Goal: Obtain resource: Obtain resource

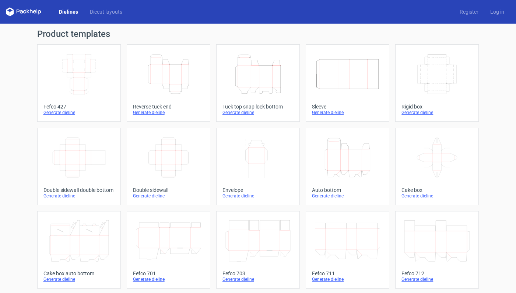
click at [175, 163] on icon "Width Depth Height" at bounding box center [168, 157] width 65 height 41
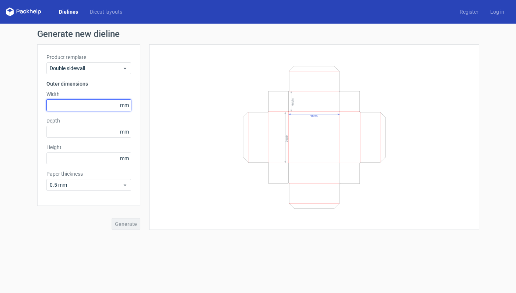
click at [73, 104] on input "text" at bounding box center [88, 105] width 85 height 12
type input "48"
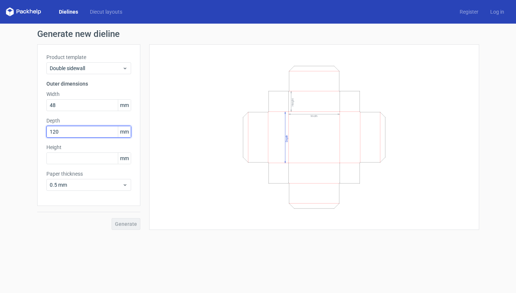
type input "120"
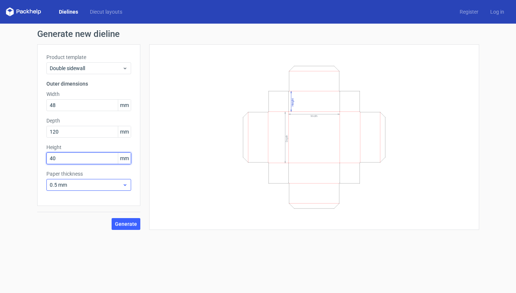
type input "40"
click at [121, 188] on div "0.5 mm" at bounding box center [88, 185] width 85 height 12
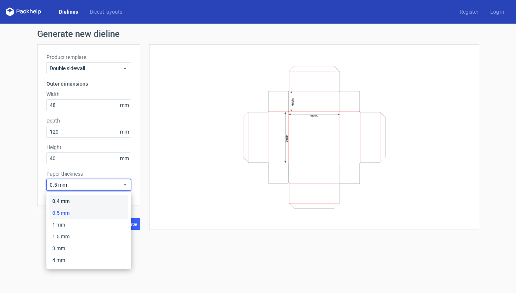
click at [110, 198] on div "0.4 mm" at bounding box center [88, 201] width 79 height 12
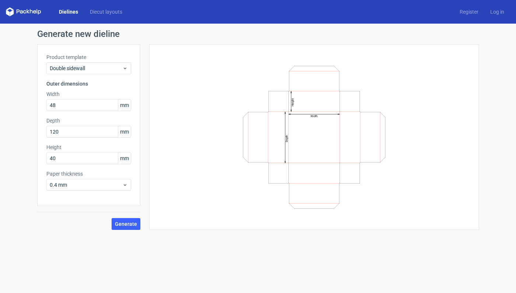
click at [131, 230] on div "Generate new dieline Product template Double sidewall Outer dimensions Width 48…" at bounding box center [258, 130] width 516 height 212
click at [132, 225] on span "Generate" at bounding box center [126, 223] width 22 height 5
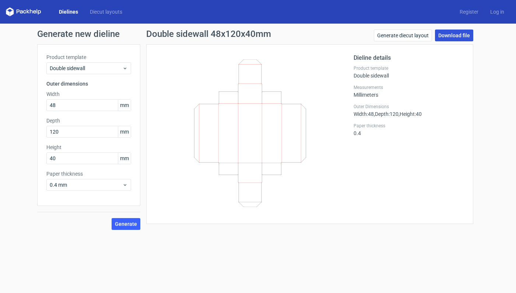
click at [460, 38] on link "Download file" at bounding box center [454, 35] width 38 height 12
drag, startPoint x: 73, startPoint y: 106, endPoint x: 31, endPoint y: 107, distance: 42.0
click at [31, 107] on div "Generate new dieline Product template Double sidewall Outer dimensions Width 48…" at bounding box center [258, 130] width 516 height 212
type input "58"
type input "130"
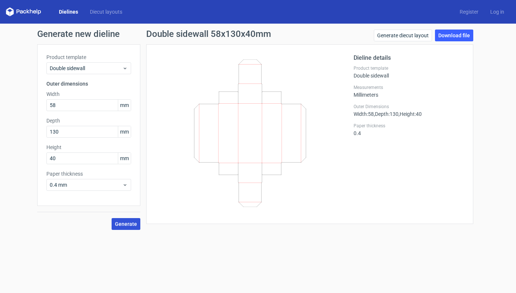
click at [121, 221] on span "Generate" at bounding box center [126, 223] width 22 height 5
click at [463, 33] on link "Download file" at bounding box center [454, 35] width 38 height 12
